Goal: Navigation & Orientation: Find specific page/section

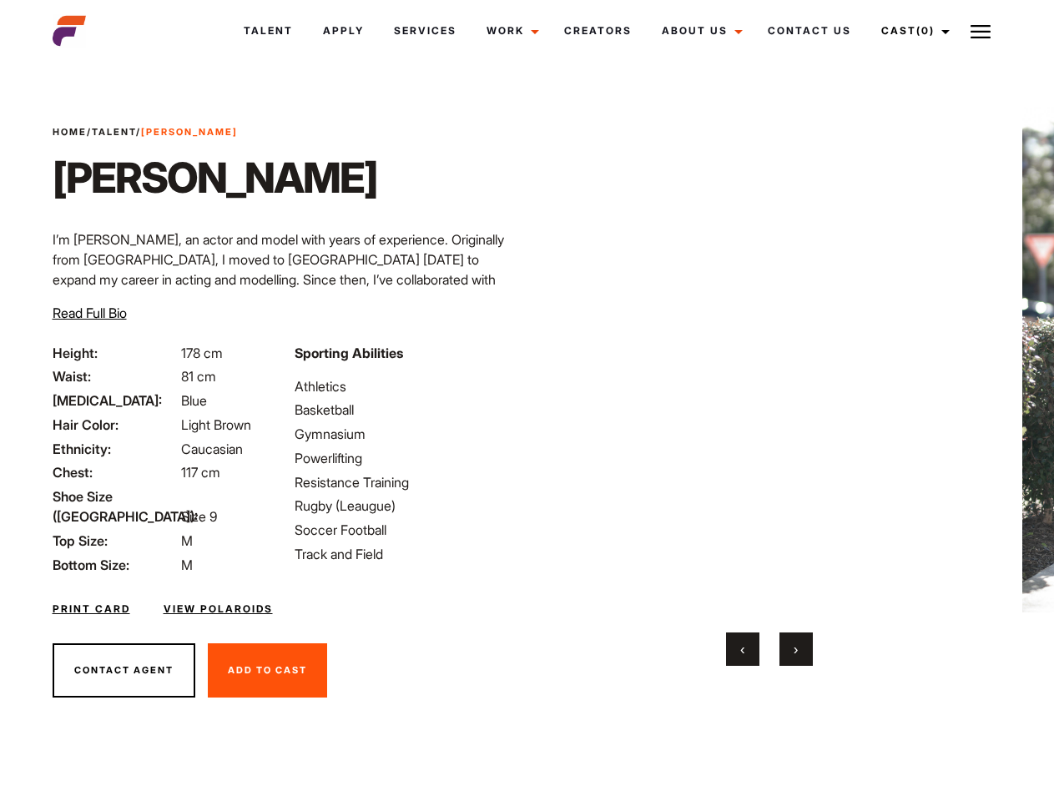
click at [911, 31] on link "Cast (0)" at bounding box center [912, 30] width 93 height 45
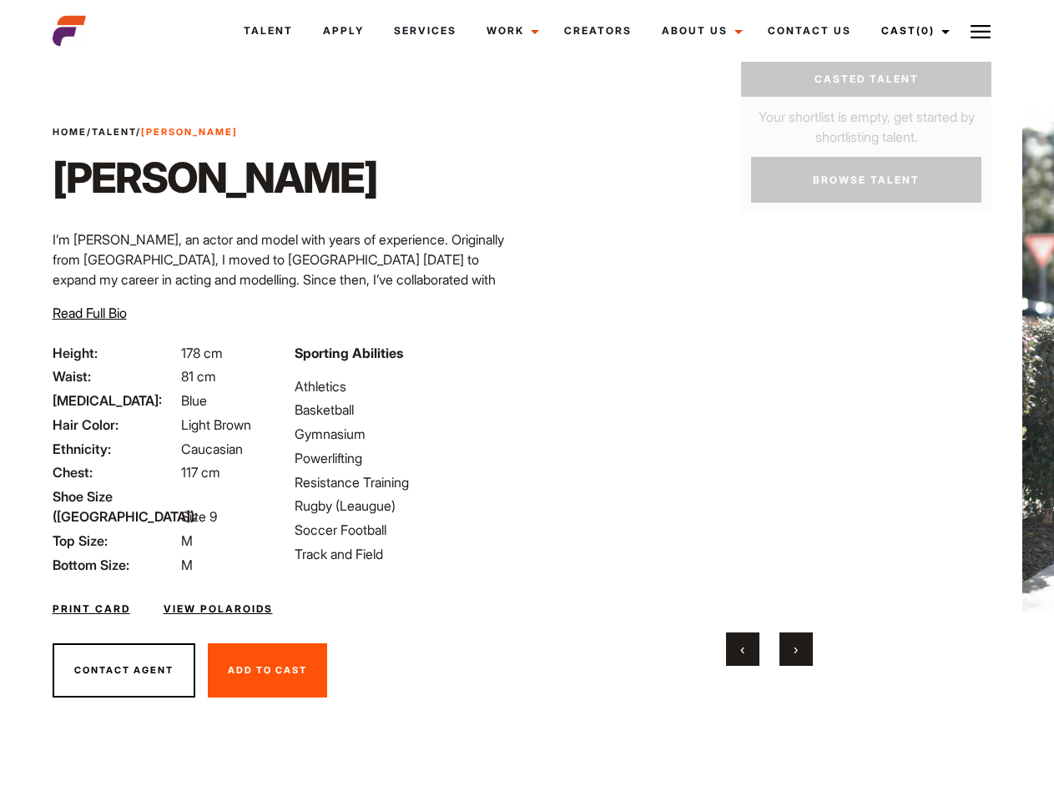
click at [981, 31] on img at bounding box center [981, 32] width 20 height 20
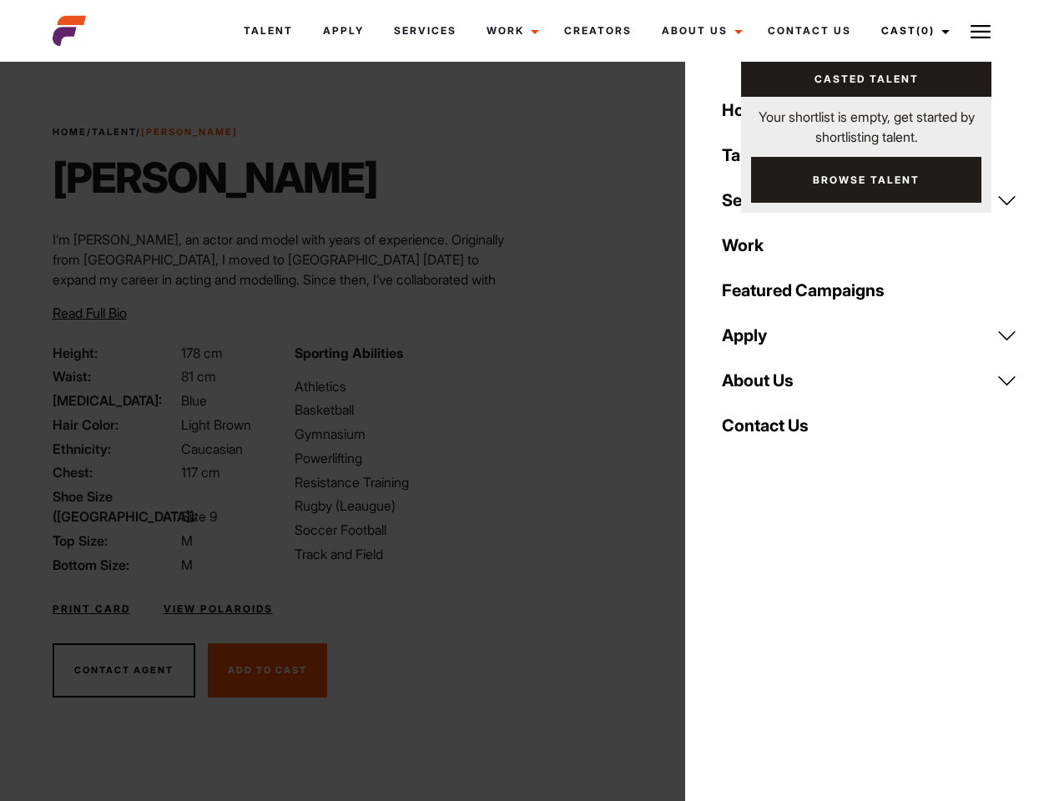
click at [769, 386] on video "Your browser does not support the video tag." at bounding box center [769, 360] width 405 height 506
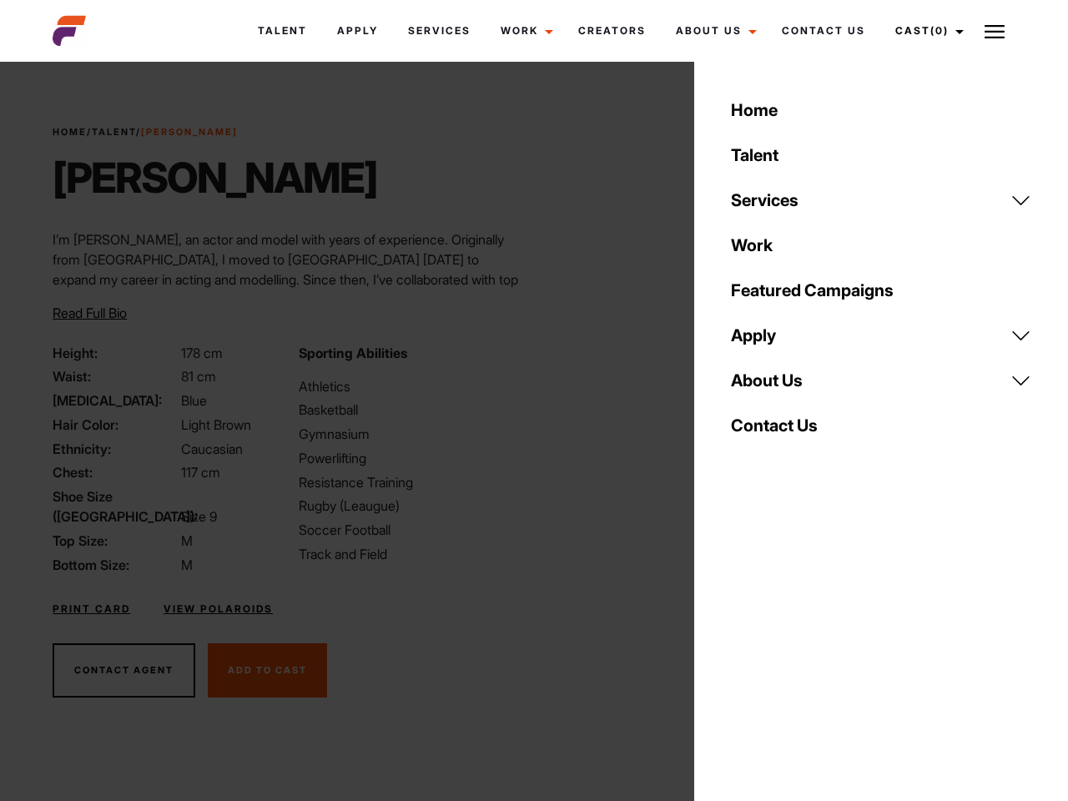
click at [527, 360] on div "Sporting Abilities Athletics Basketball Gymnasium Powerlifting Resistance Train…" at bounding box center [411, 459] width 245 height 232
click at [743, 649] on div "Home Talent Services Talent Casting Photography Videography Creative Hair and M…" at bounding box center [881, 400] width 374 height 801
click at [796, 649] on div "Home Talent Services Talent Casting Photography Videography Creative Hair and M…" at bounding box center [881, 400] width 374 height 801
